Goal: Information Seeking & Learning: Learn about a topic

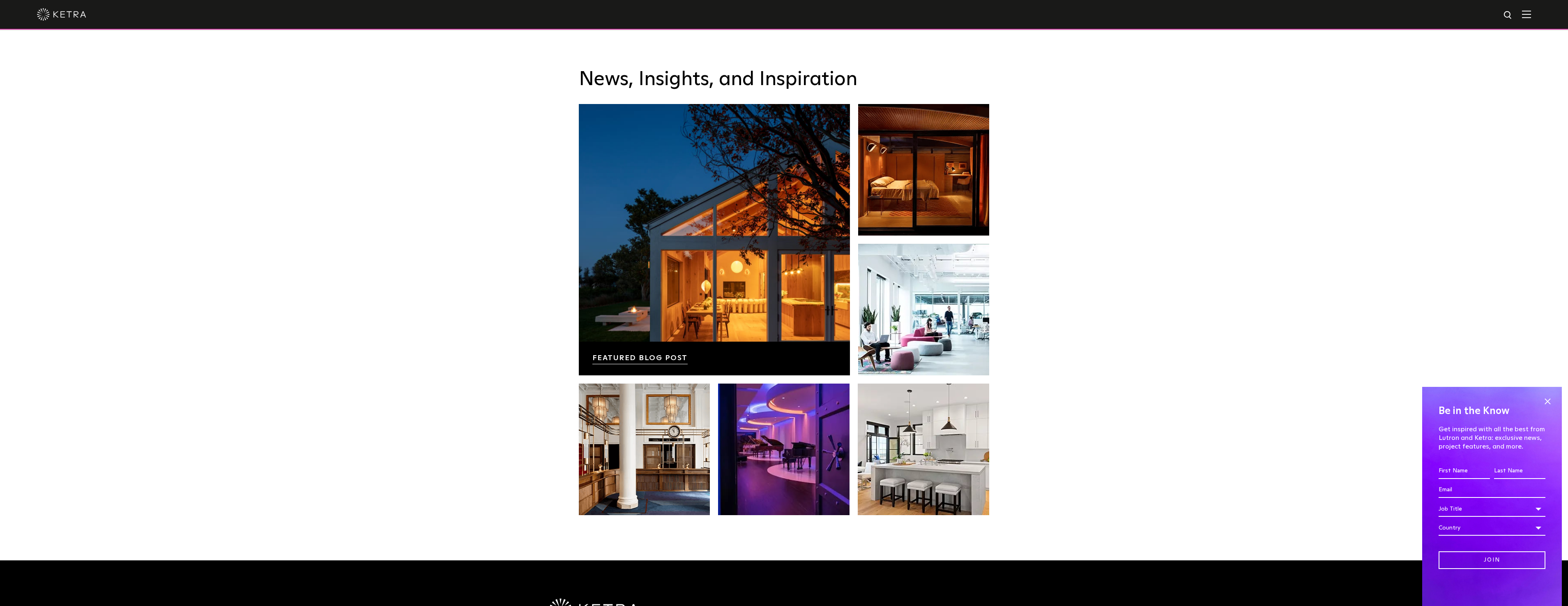
scroll to position [1603, 0]
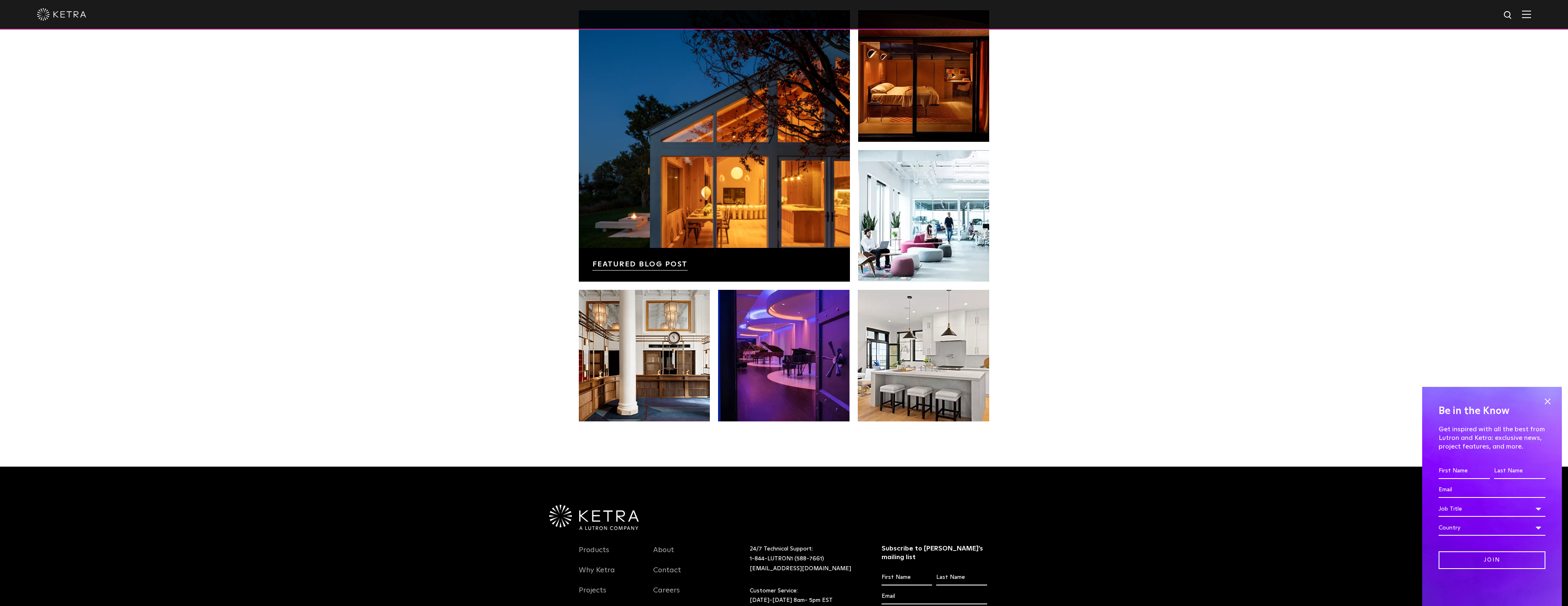
click at [1149, 300] on div "News, Insights, and Inspiration Lutron Releases First-Ever Lighting Trend Repor…" at bounding box center [784, 202] width 1568 height 530
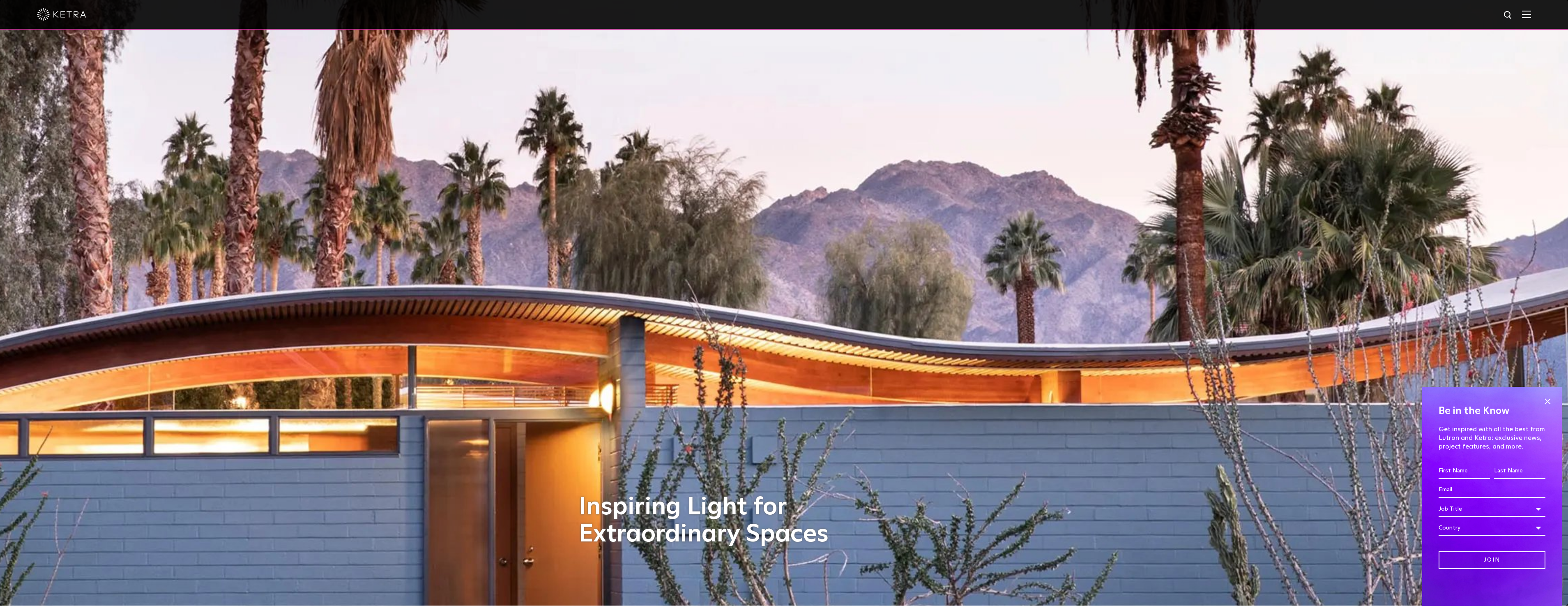
scroll to position [0, 0]
click at [1547, 399] on span at bounding box center [1547, 401] width 12 height 12
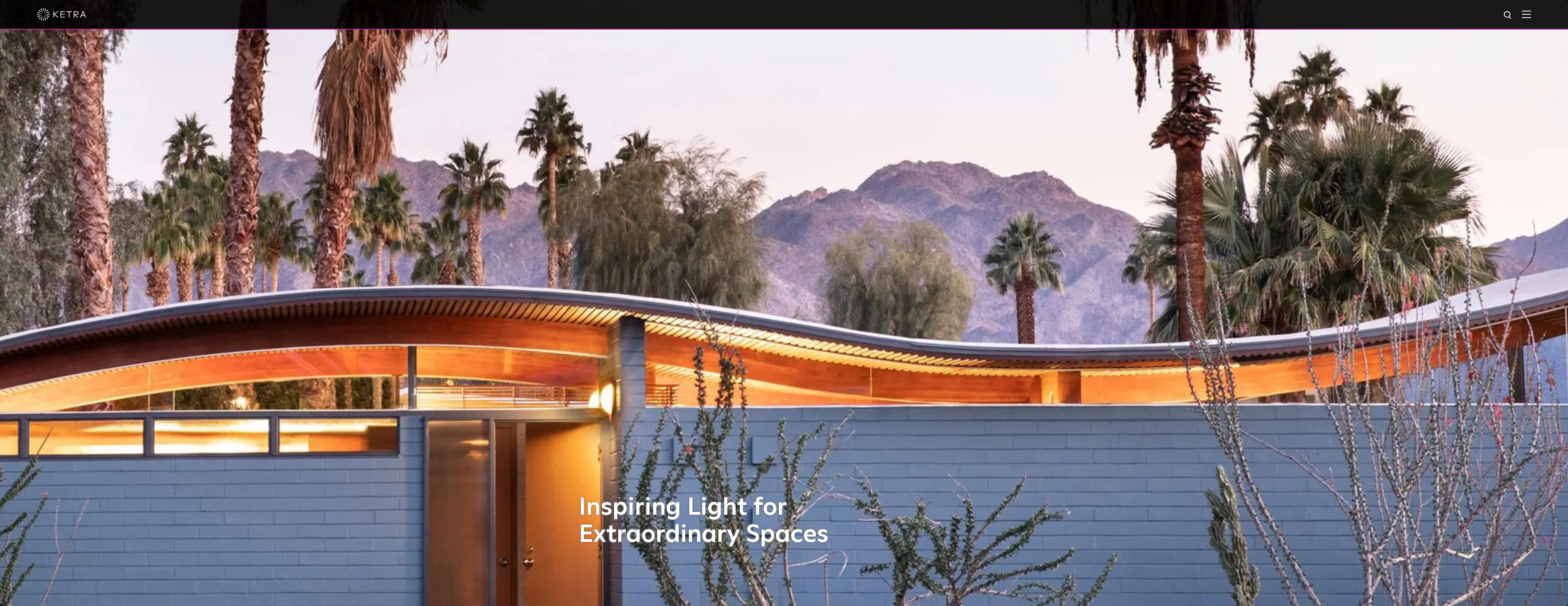
click at [1531, 10] on div at bounding box center [784, 14] width 1494 height 29
click at [1531, 20] on div at bounding box center [784, 14] width 1494 height 29
click at [1531, 18] on img at bounding box center [1526, 14] width 9 height 8
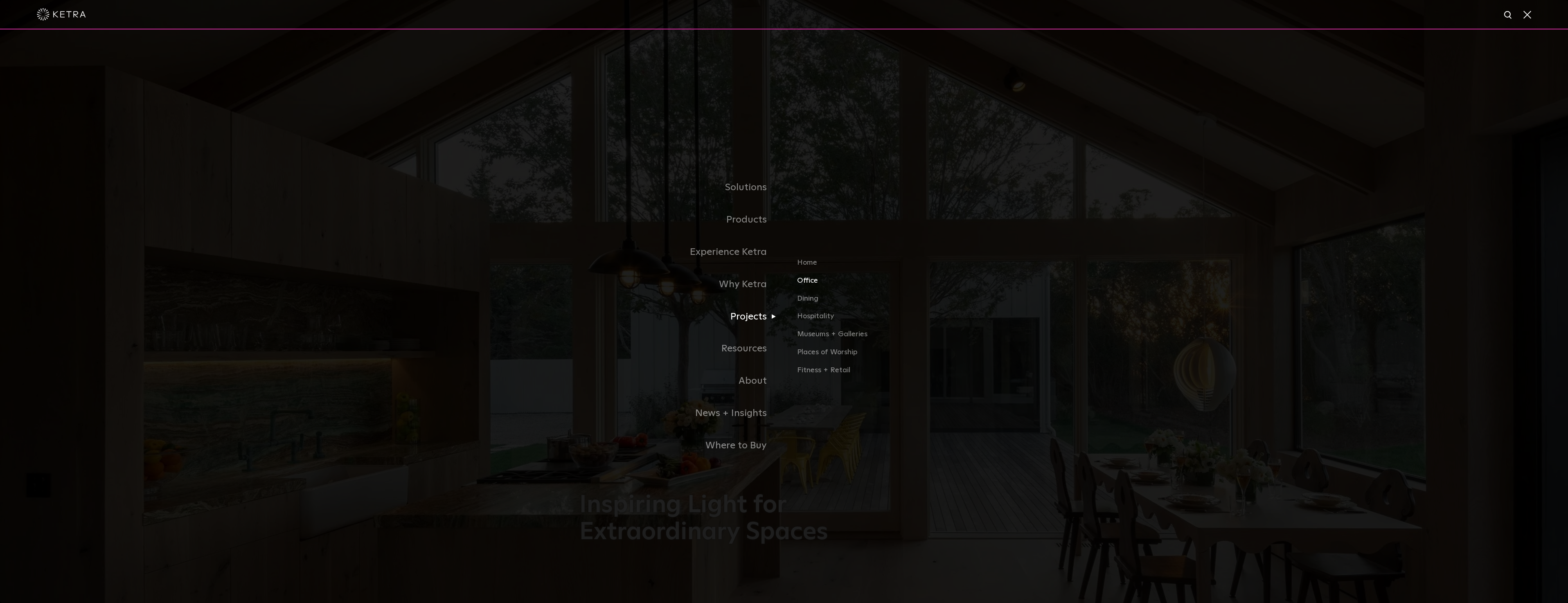
click at [803, 281] on link "Office" at bounding box center [893, 284] width 192 height 18
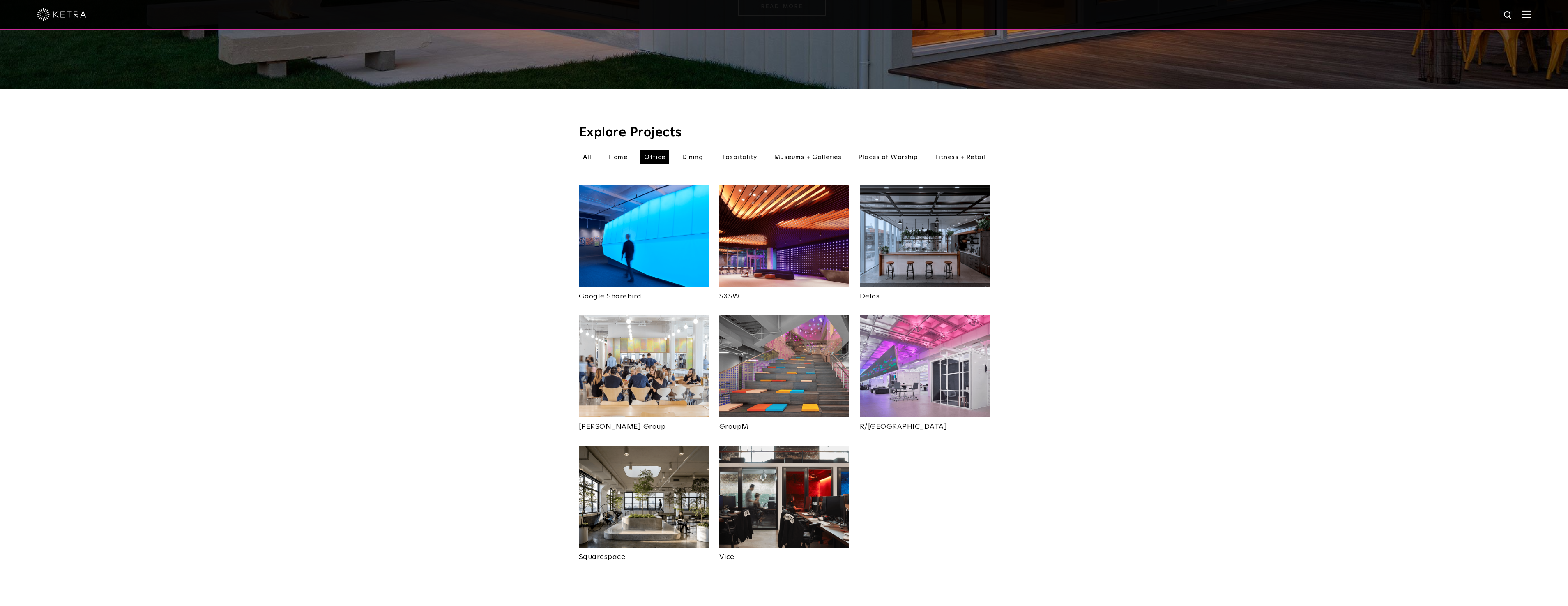
scroll to position [205, 0]
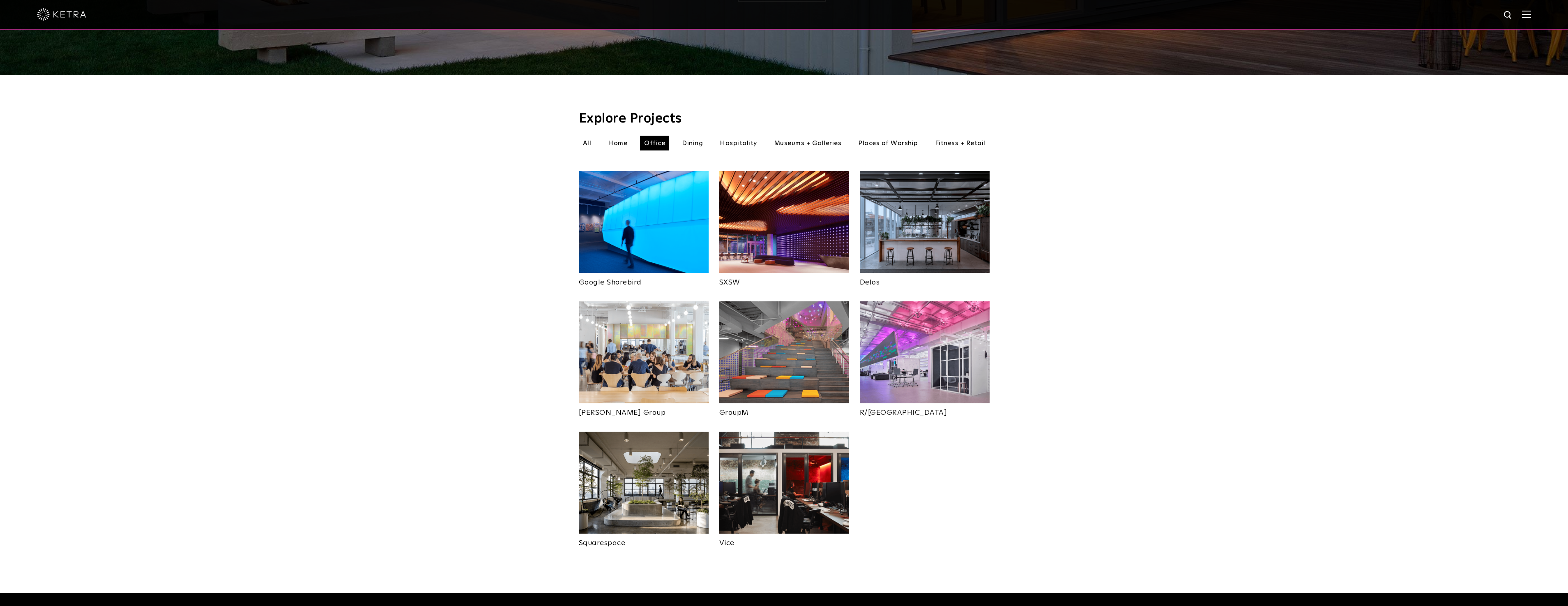
click at [648, 482] on img at bounding box center [643, 482] width 130 height 102
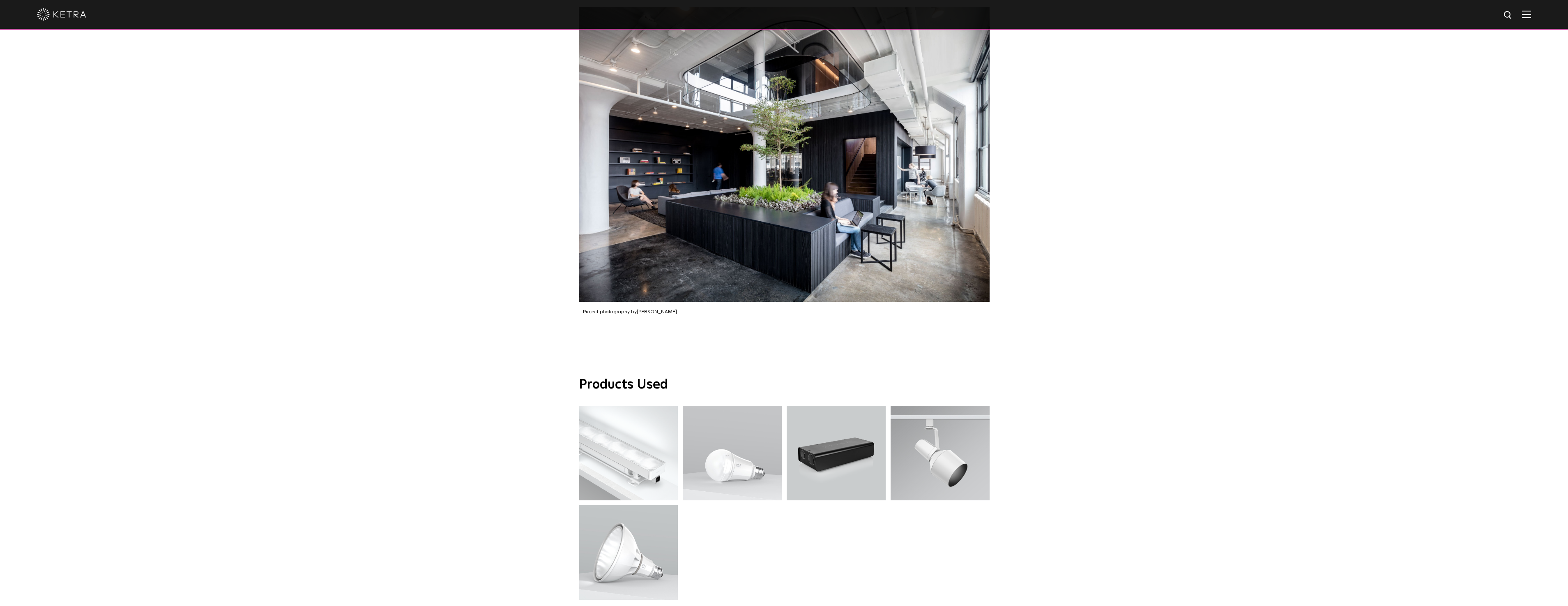
scroll to position [1028, 0]
